Goal: Check status: Check status

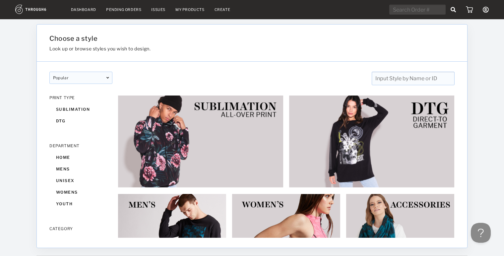
click at [81, 9] on link "Dashboard" at bounding box center [83, 9] width 25 height 5
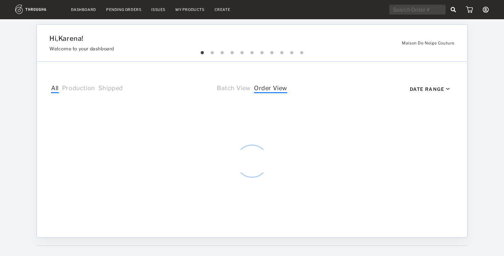
select select "8"
select select "2025"
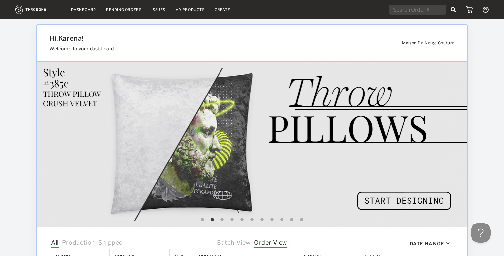
click at [87, 10] on link "Dashboard" at bounding box center [83, 9] width 25 height 5
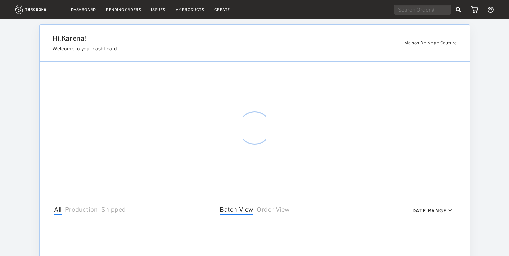
select select "8"
select select "2025"
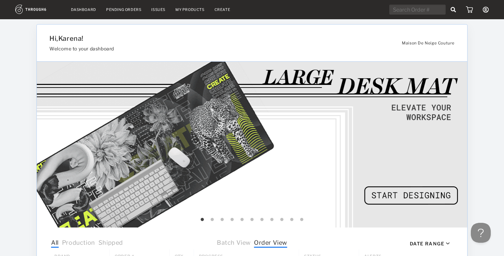
scroll to position [236, 0]
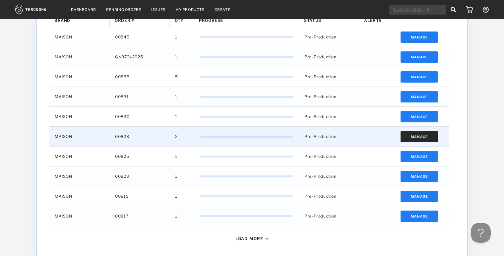
click at [412, 137] on button "Manage" at bounding box center [418, 136] width 37 height 11
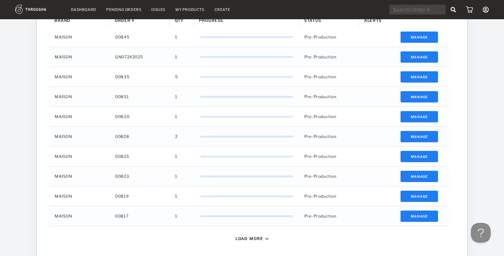
click at [29, 11] on img at bounding box center [38, 9] width 46 height 9
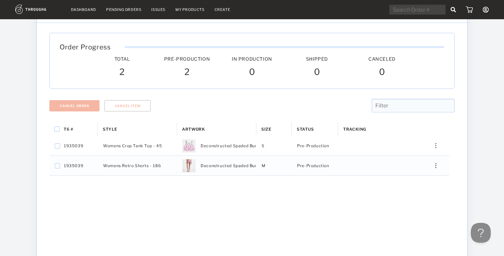
scroll to position [34, 0]
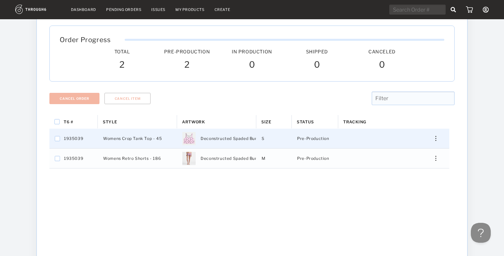
click at [438, 136] on div "Press SPACE to select this row." at bounding box center [433, 138] width 16 height 5
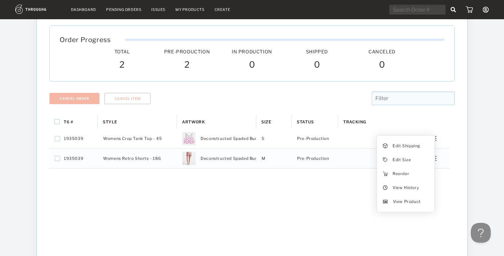
click at [318, 92] on div "Cancel Order Cancel Item" at bounding box center [252, 103] width 410 height 24
click at [56, 120] on input "Press Space to toggle all rows selection (unchecked)" at bounding box center [56, 121] width 5 height 5
checkbox input "true"
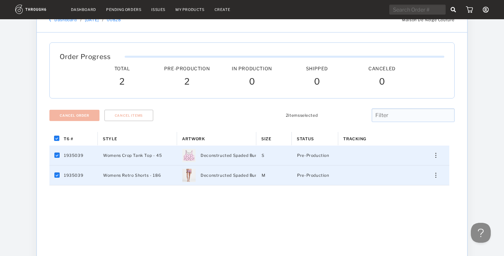
scroll to position [29, 0]
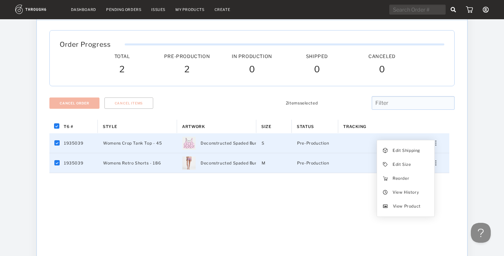
click at [435, 142] on div "Press SPACE to deselect this row." at bounding box center [433, 143] width 16 height 5
click at [388, 124] on div "Tracking" at bounding box center [377, 126] width 69 height 13
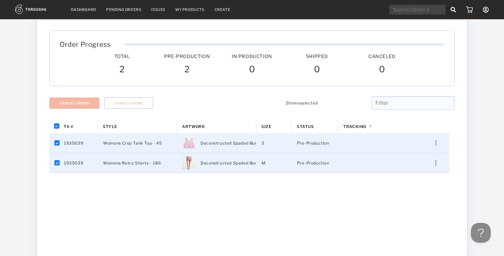
click at [88, 8] on link "Dashboard" at bounding box center [83, 9] width 25 height 5
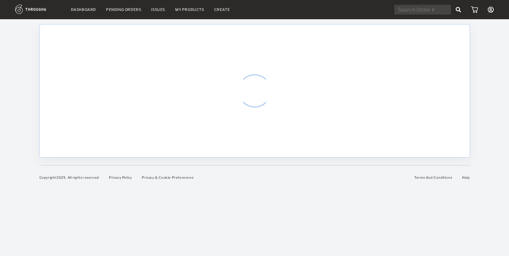
select select "8"
select select "2025"
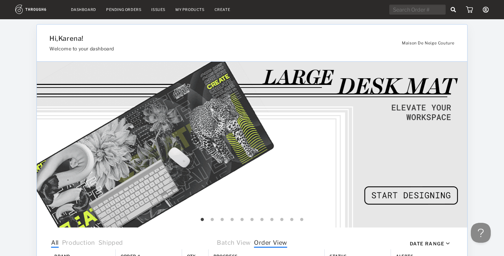
scroll to position [269, 0]
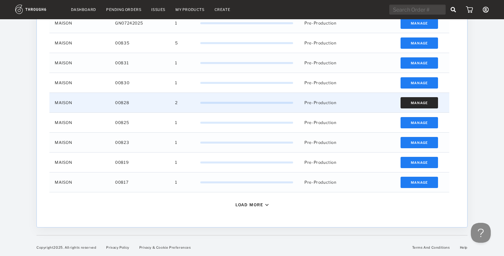
click at [407, 100] on button "Manage" at bounding box center [418, 102] width 37 height 11
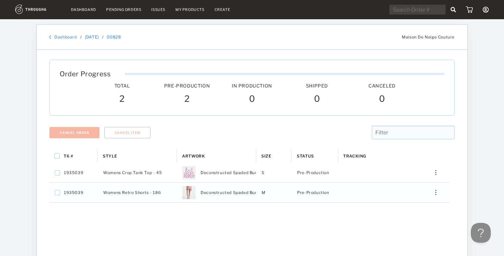
scroll to position [15, 0]
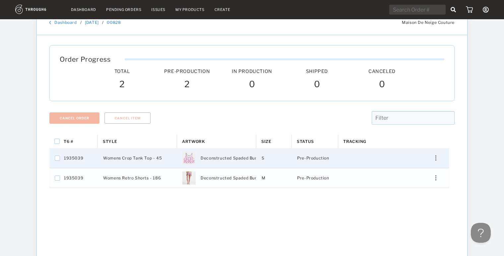
drag, startPoint x: 83, startPoint y: 156, endPoint x: 66, endPoint y: 157, distance: 16.9
click at [66, 157] on div "1935039" at bounding box center [73, 158] width 48 height 20
checkbox input "false"
click at [63, 154] on div "1935039" at bounding box center [69, 157] width 29 height 19
checkbox input "false"
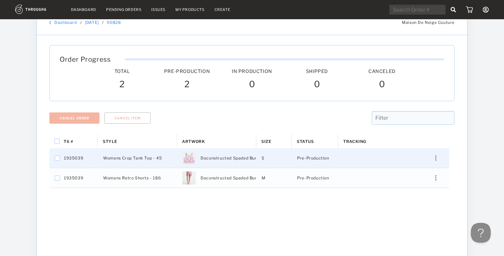
click at [68, 156] on span "1935039" at bounding box center [73, 158] width 19 height 9
checkbox input "false"
checkbox input "true"
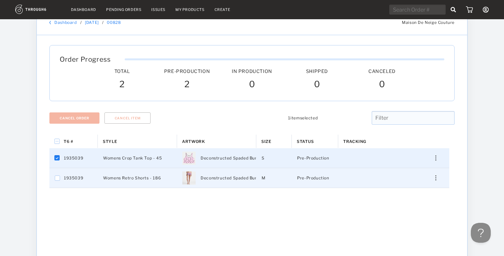
click at [72, 175] on span "1935039" at bounding box center [73, 178] width 19 height 9
checkbox input "true"
click at [435, 157] on img "Press SPACE to deselect this row." at bounding box center [435, 157] width 1 height 5
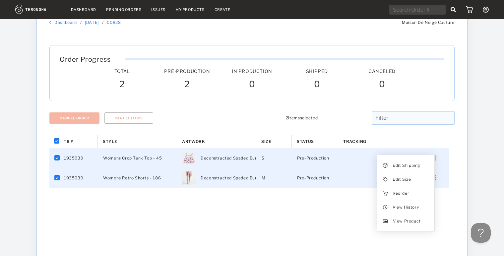
click at [237, 193] on div "T6 # Style Artwork" at bounding box center [251, 247] width 405 height 224
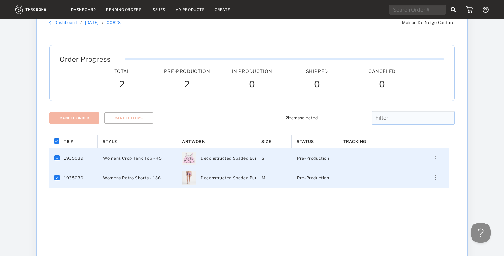
click at [71, 157] on span "1935039" at bounding box center [73, 158] width 19 height 9
checkbox input "false"
